Goal: Communication & Community: Ask a question

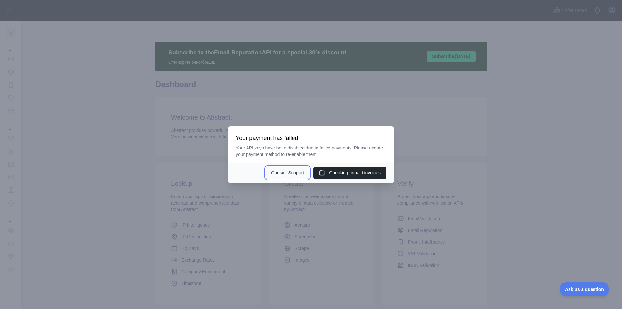
click at [280, 174] on button "Contact Support" at bounding box center [288, 173] width 44 height 12
click at [289, 176] on button "Contact Support" at bounding box center [288, 173] width 44 height 12
click at [576, 290] on span "Ask us a question" at bounding box center [581, 288] width 49 height 5
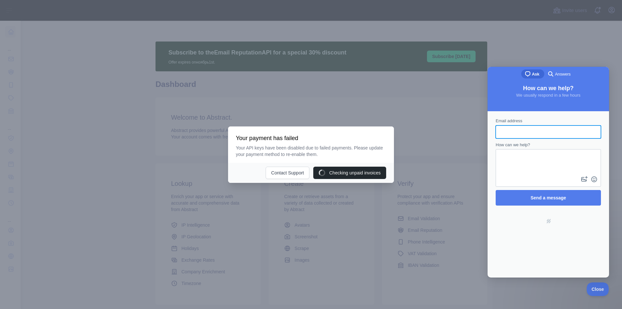
click at [515, 133] on input "Email address" at bounding box center [548, 132] width 95 height 12
type input "**********"
click at [532, 169] on textarea "How can we help?" at bounding box center [548, 162] width 104 height 25
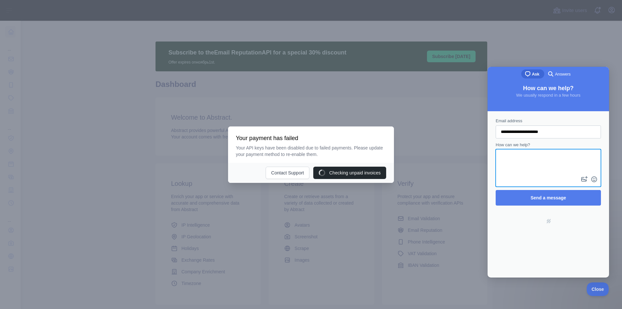
paste textarea "**********"
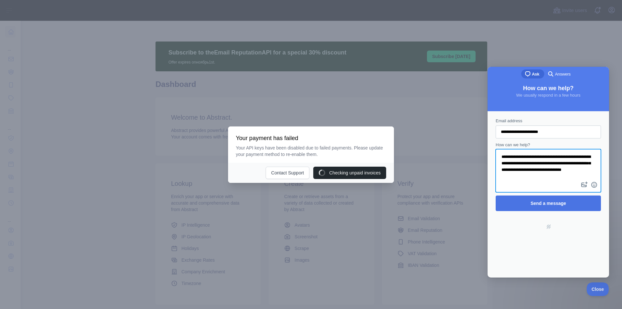
type textarea "**********"
click at [548, 205] on span "Send a message" at bounding box center [549, 203] width 36 height 5
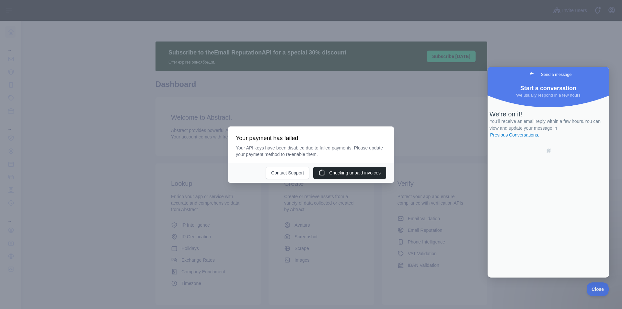
click at [528, 72] on span "Go back" at bounding box center [532, 74] width 8 height 8
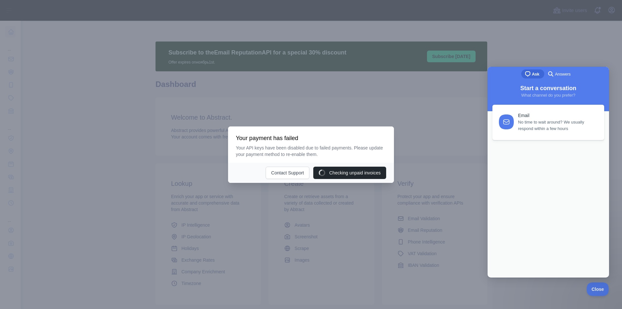
click at [474, 29] on div at bounding box center [311, 154] width 622 height 309
click at [415, 125] on div at bounding box center [311, 154] width 622 height 309
click at [536, 125] on span "No time to wait around? We usually respond within a few hours" at bounding box center [557, 124] width 79 height 13
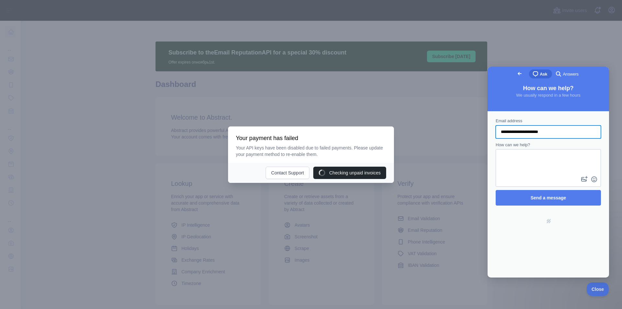
click at [516, 71] on span "Go back" at bounding box center [520, 74] width 8 height 8
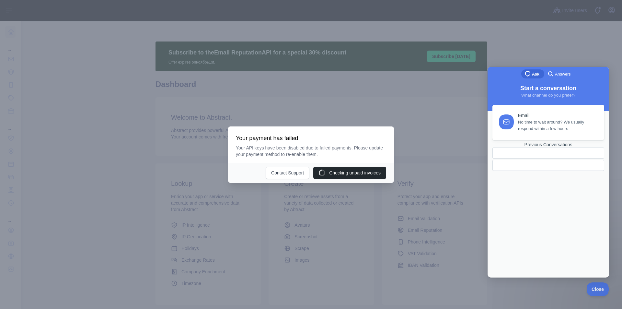
click at [562, 72] on span "Answers" at bounding box center [563, 74] width 16 height 6
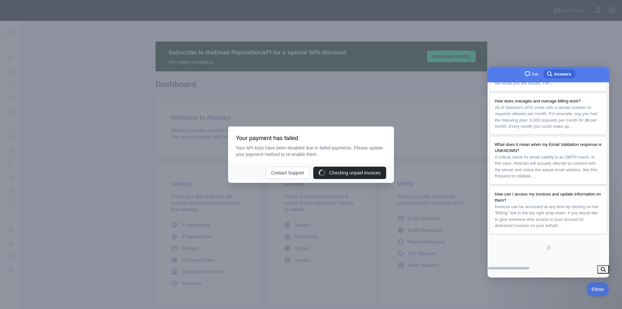
scroll to position [144, 0]
click at [531, 69] on div "chat-square Ask search-medium Answers" at bounding box center [548, 75] width 121 height 16
click at [532, 74] on span "Ask" at bounding box center [535, 74] width 7 height 6
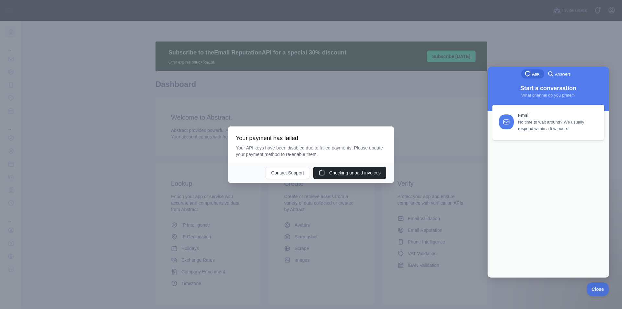
scroll to position [0, 0]
click at [534, 147] on div "Previous Conversations" at bounding box center [548, 145] width 112 height 6
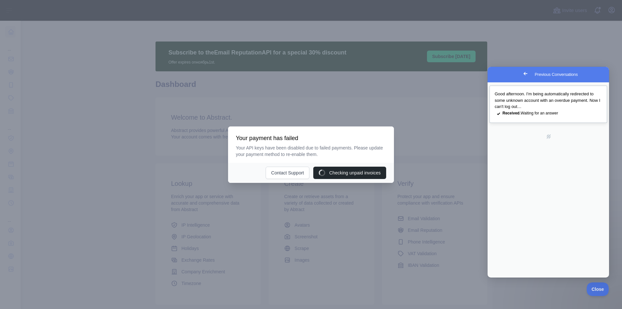
click at [546, 111] on link "Good afternoon. I'm being automatically redirected to some unknown account with…" at bounding box center [548, 104] width 118 height 37
click at [501, 281] on button "Close" at bounding box center [495, 285] width 12 height 8
click at [522, 75] on span "Go back" at bounding box center [526, 74] width 8 height 8
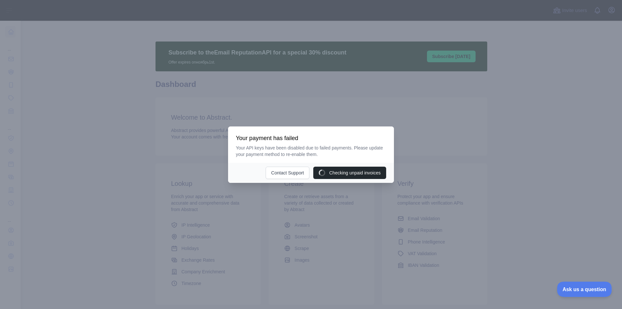
click at [580, 286] on span "Ask us a question" at bounding box center [581, 288] width 49 height 5
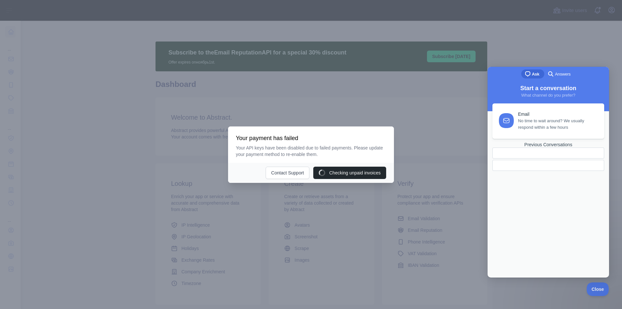
click at [547, 125] on span "No time to wait around? We usually respond within a few hours" at bounding box center [557, 124] width 79 height 13
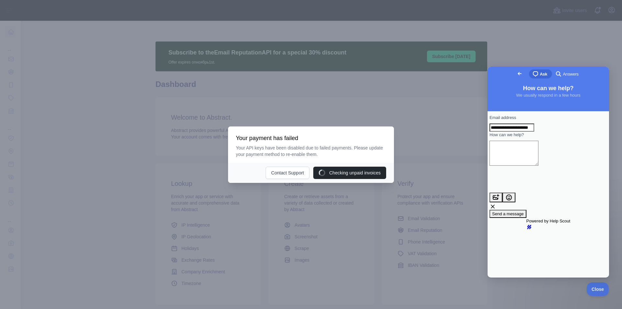
drag, startPoint x: 565, startPoint y: 129, endPoint x: 456, endPoint y: 129, distance: 108.5
click at [488, 129] on html "**********" at bounding box center [548, 172] width 121 height 211
click at [525, 119] on div "Email address" at bounding box center [548, 122] width 118 height 17
click at [513, 132] on input "Email address" at bounding box center [511, 127] width 45 height 8
type input "**********"
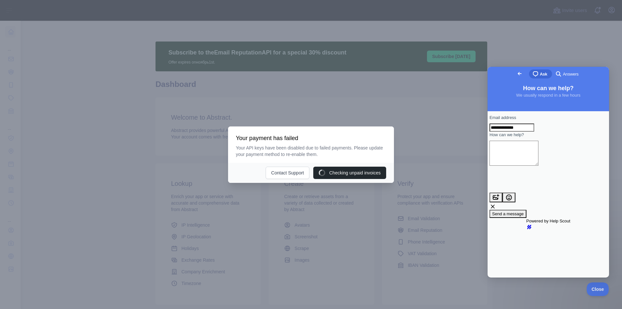
click at [516, 71] on span "Go back" at bounding box center [520, 74] width 8 height 8
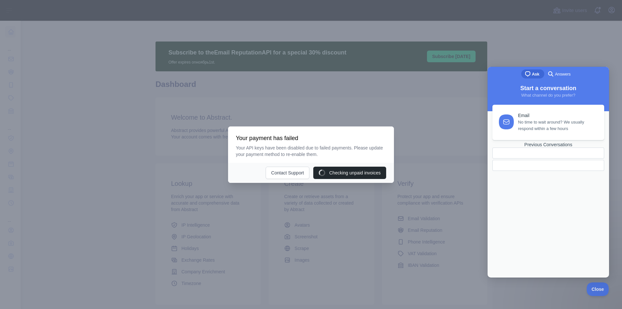
click at [498, 171] on link "Previous Conversations" at bounding box center [548, 156] width 112 height 29
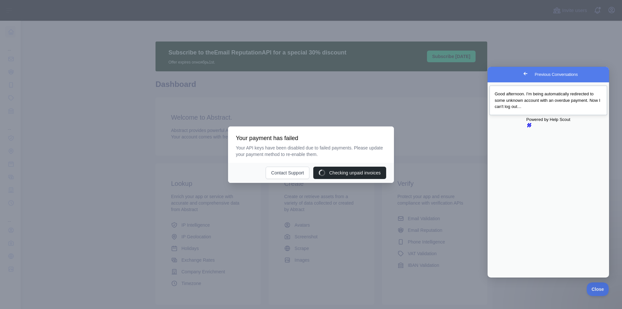
click at [528, 110] on link "Good afternoon. I'm being automatically redirected to some unknown account with…" at bounding box center [548, 100] width 118 height 29
drag, startPoint x: 588, startPoint y: 135, endPoint x: 515, endPoint y: 135, distance: 73.2
click at [500, 278] on button "Close" at bounding box center [494, 282] width 12 height 8
click at [522, 74] on span "Go back" at bounding box center [526, 74] width 8 height 8
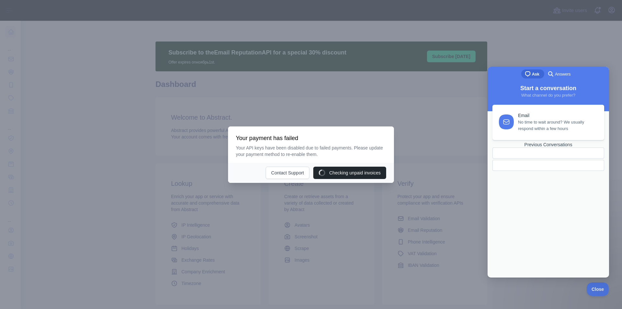
click at [501, 40] on div at bounding box center [311, 154] width 622 height 309
click at [575, 33] on div at bounding box center [311, 154] width 622 height 309
